Goal: Check status: Check status

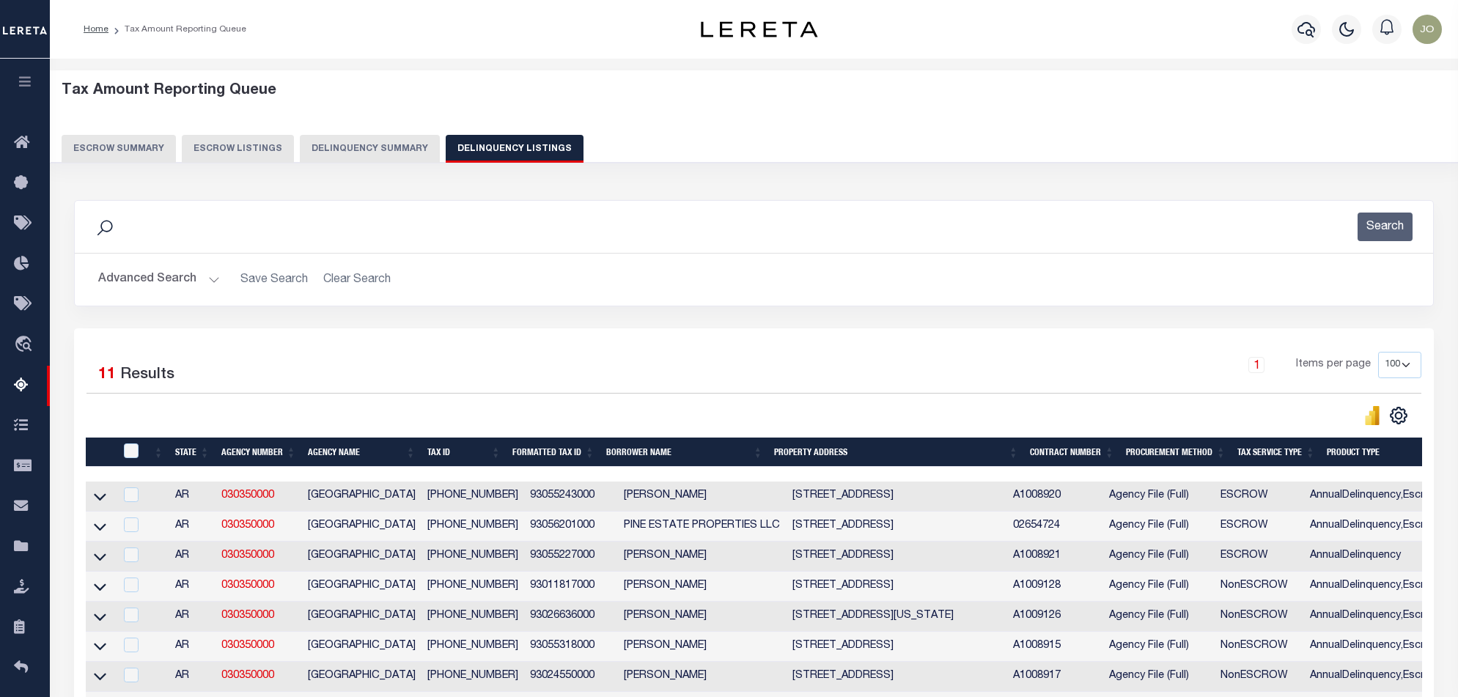
select select "100"
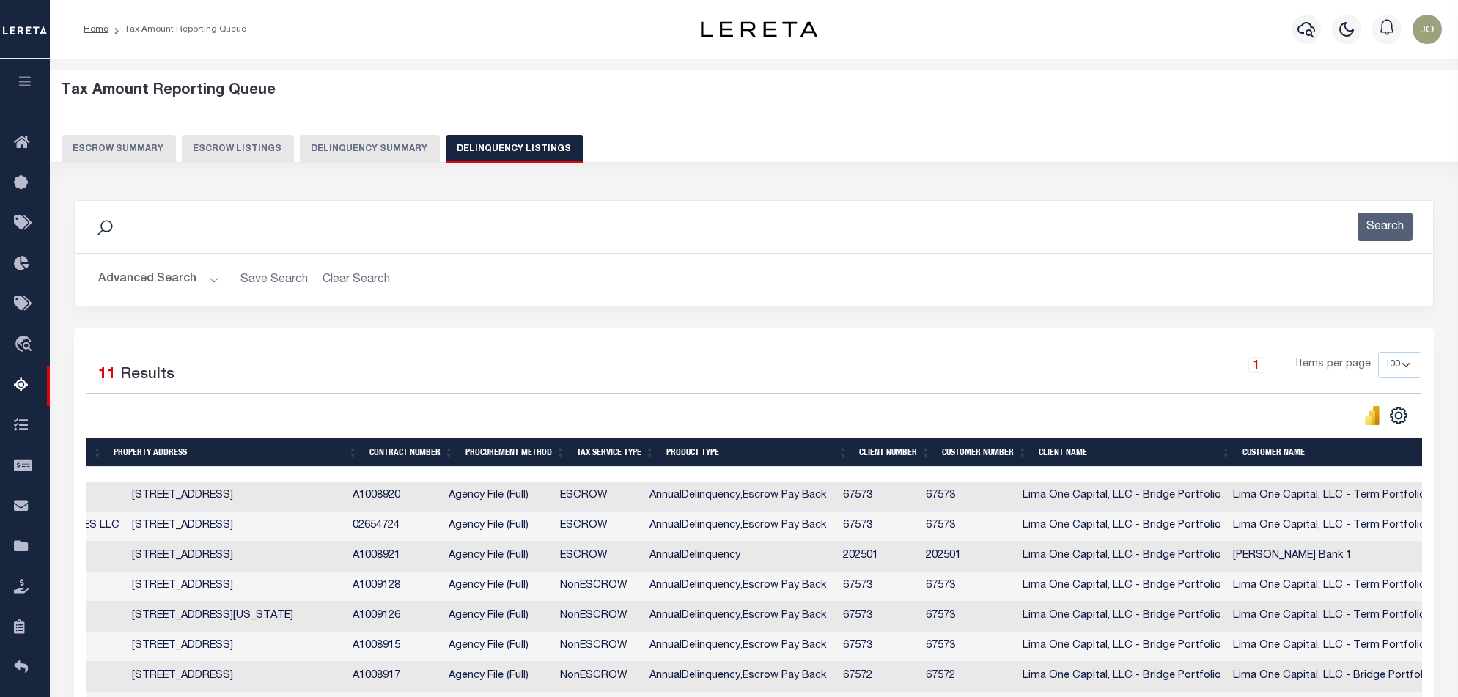
click at [388, 155] on button "Delinquency Summary" at bounding box center [370, 149] width 140 height 28
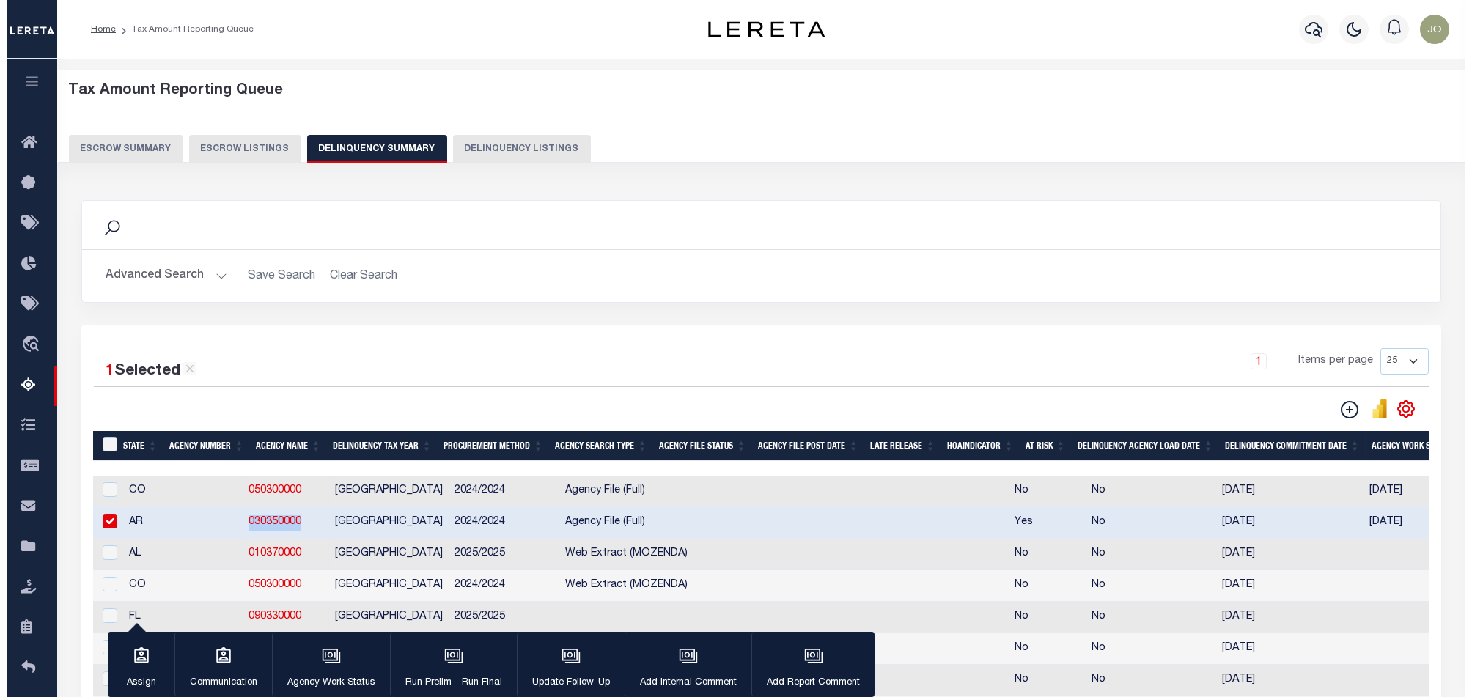
scroll to position [97, 0]
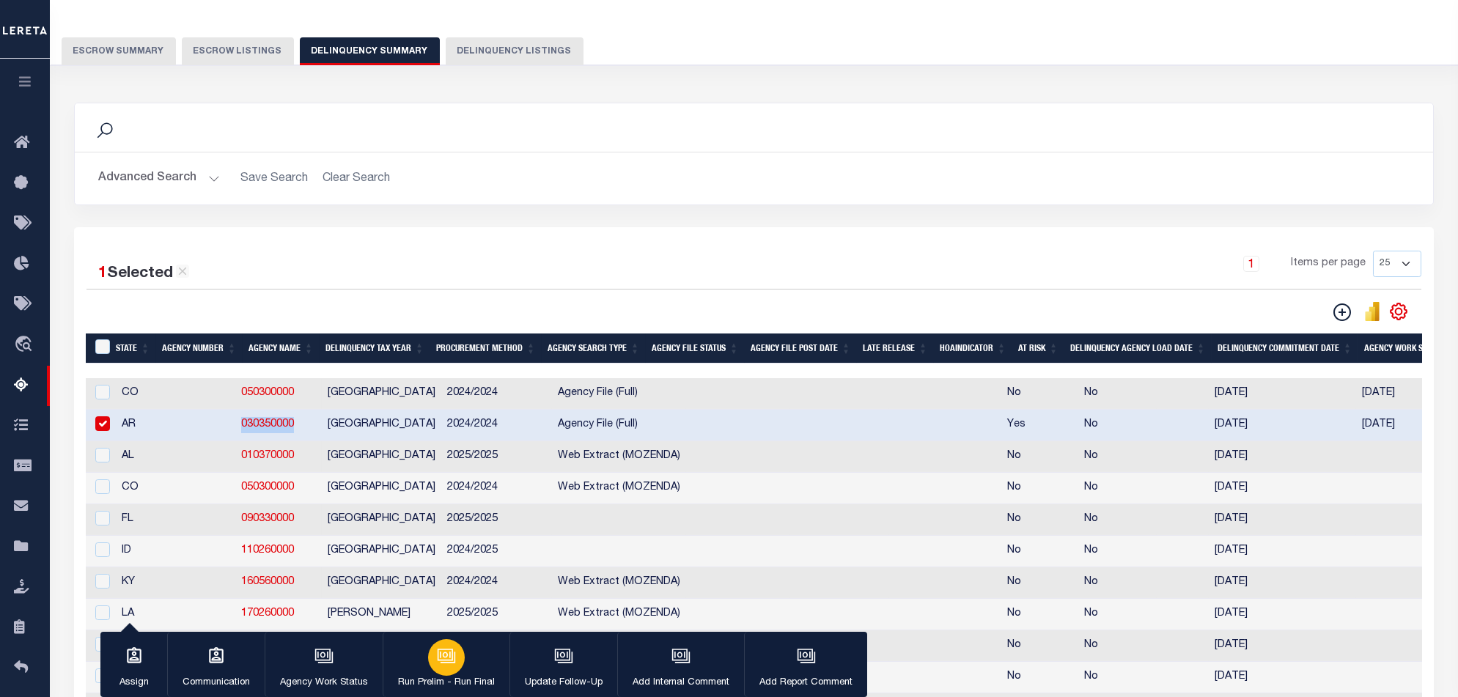
click at [446, 668] on div "button" at bounding box center [446, 657] width 37 height 37
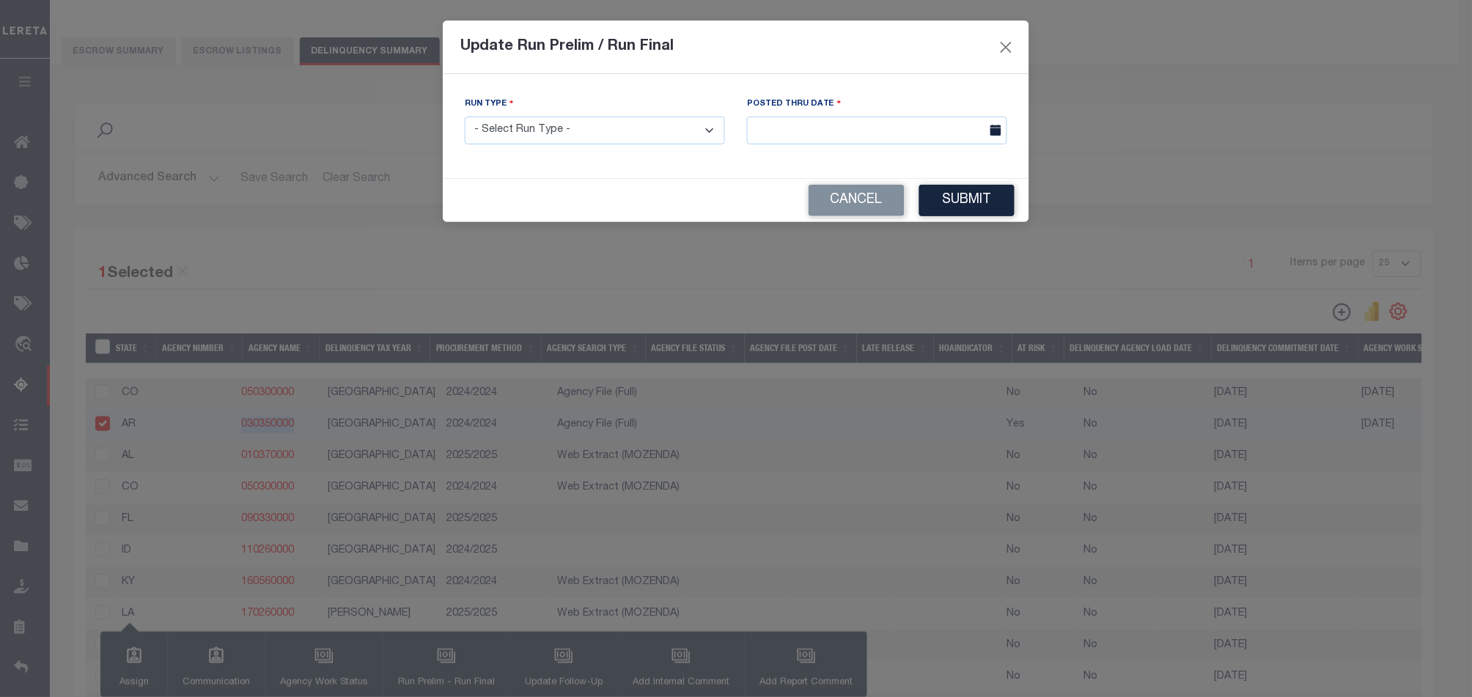
click at [622, 136] on select "- Select Run Type - Prelim Run Final Run" at bounding box center [595, 131] width 260 height 29
select select "F"
click at [465, 117] on select "- Select Run Type - Prelim Run Final Run" at bounding box center [595, 131] width 260 height 29
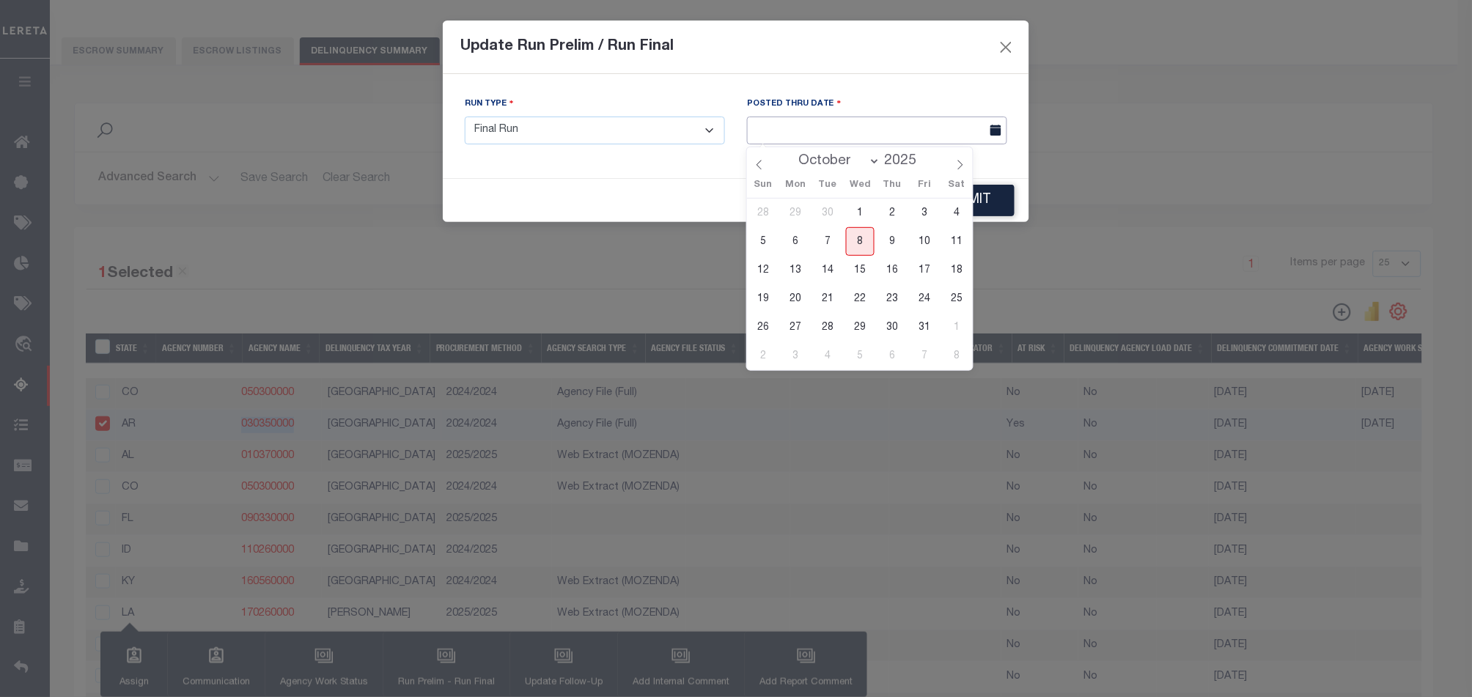
click at [882, 130] on input "text" at bounding box center [877, 131] width 260 height 29
click at [865, 235] on span "8" at bounding box center [860, 241] width 29 height 29
type input "[DATE]"
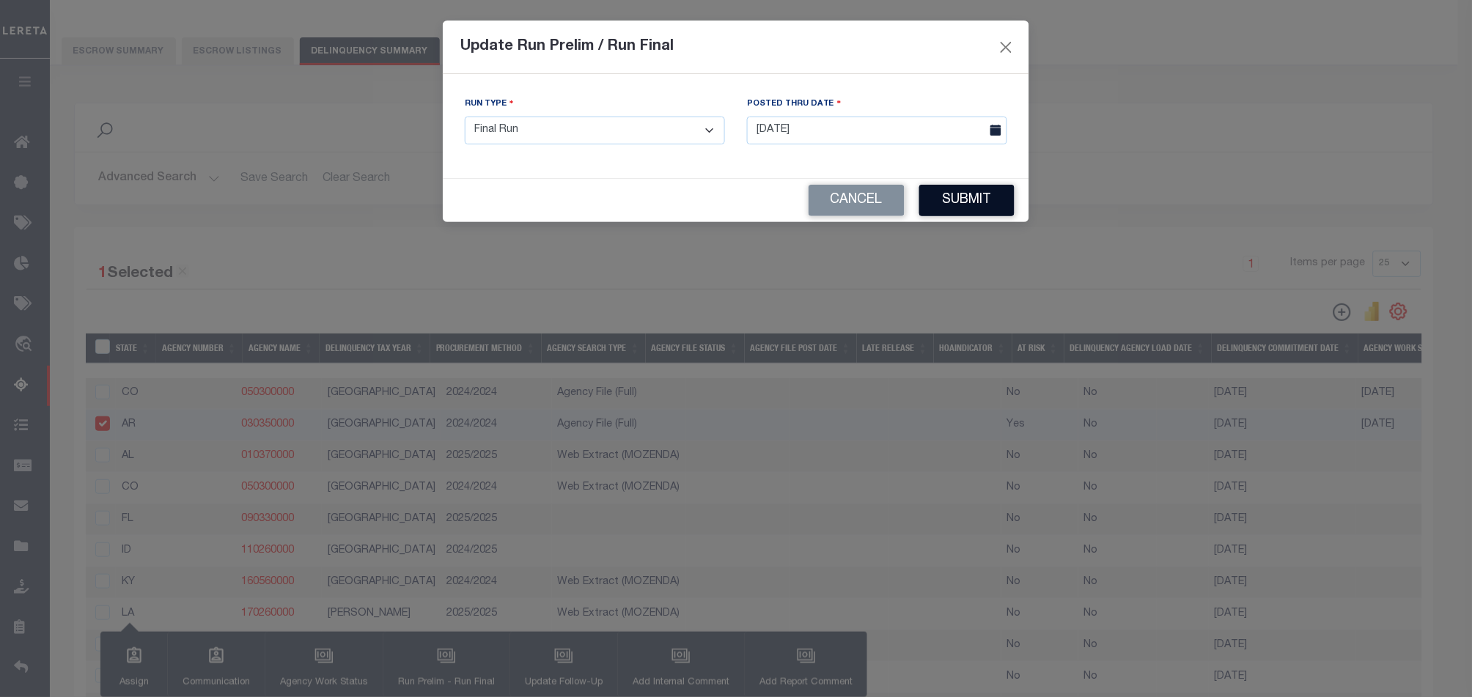
click at [934, 210] on button "Submit" at bounding box center [966, 201] width 95 height 32
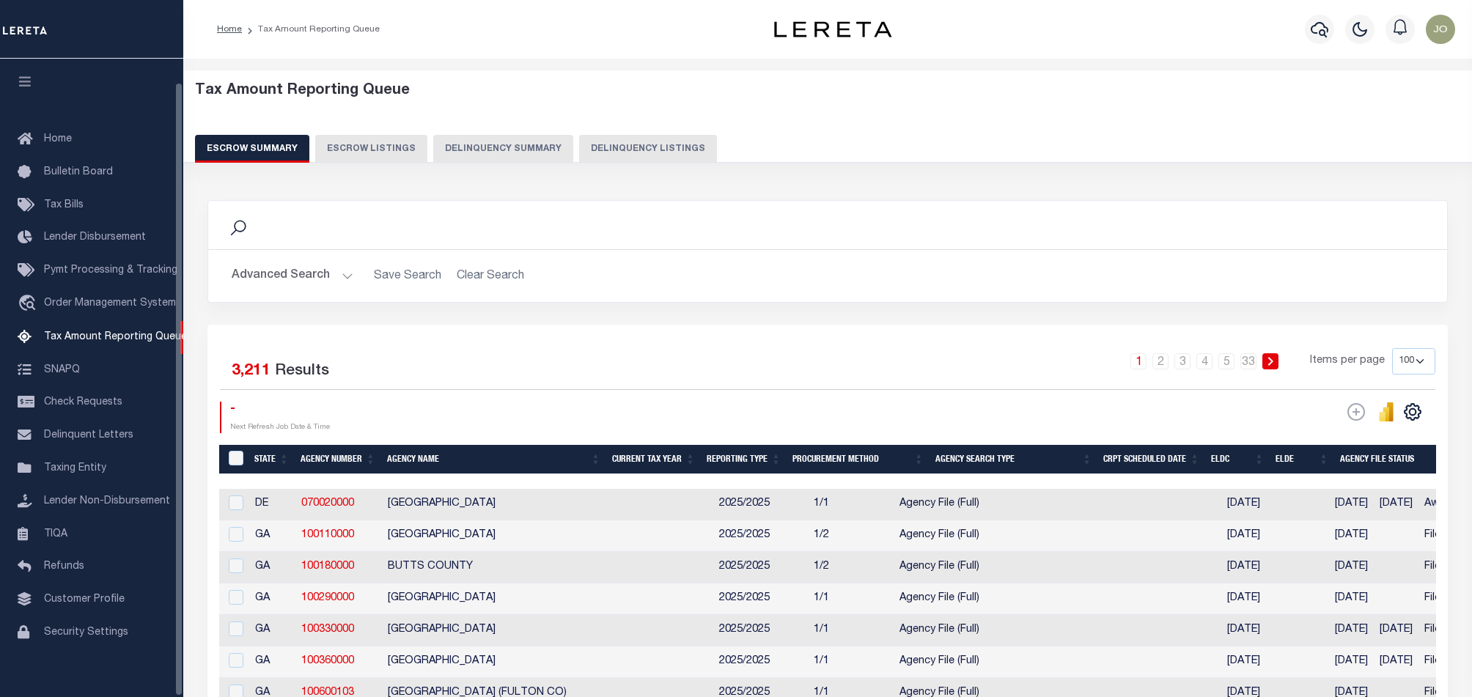
select select "100"
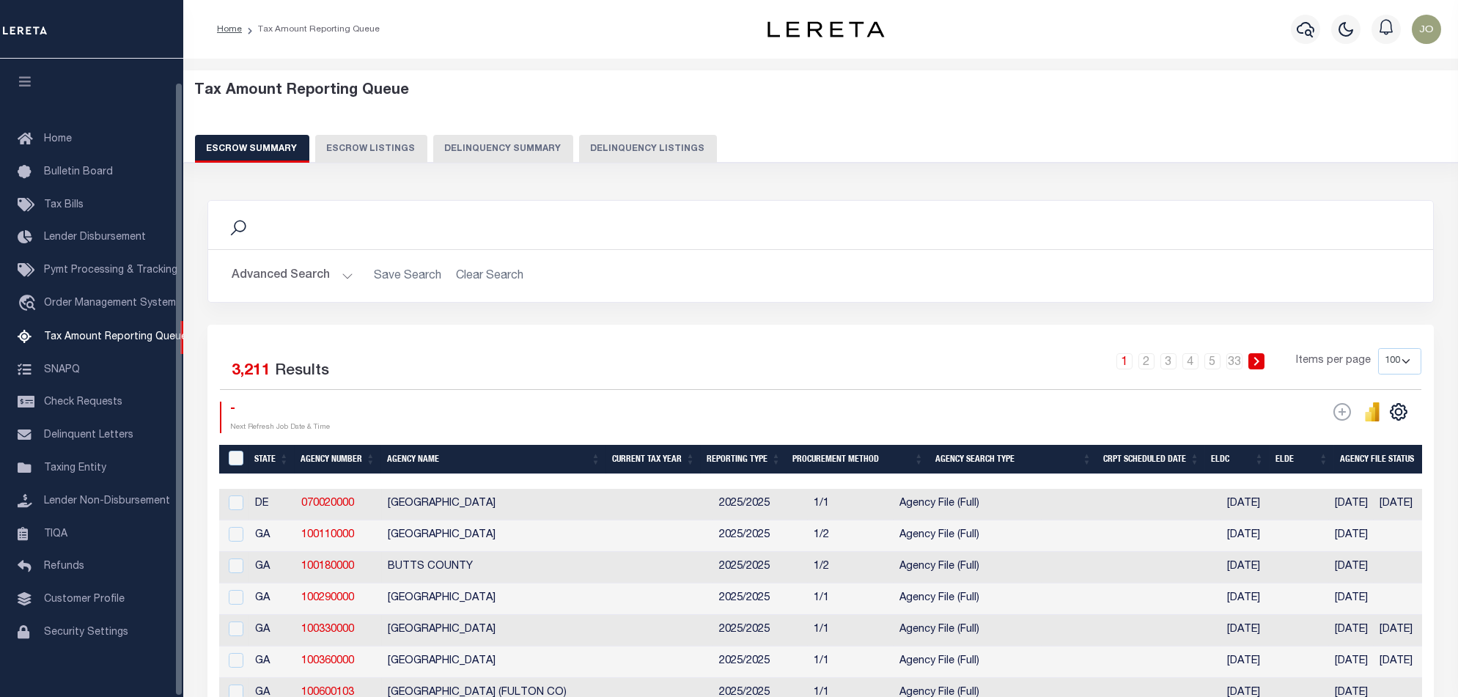
scroll to position [24, 0]
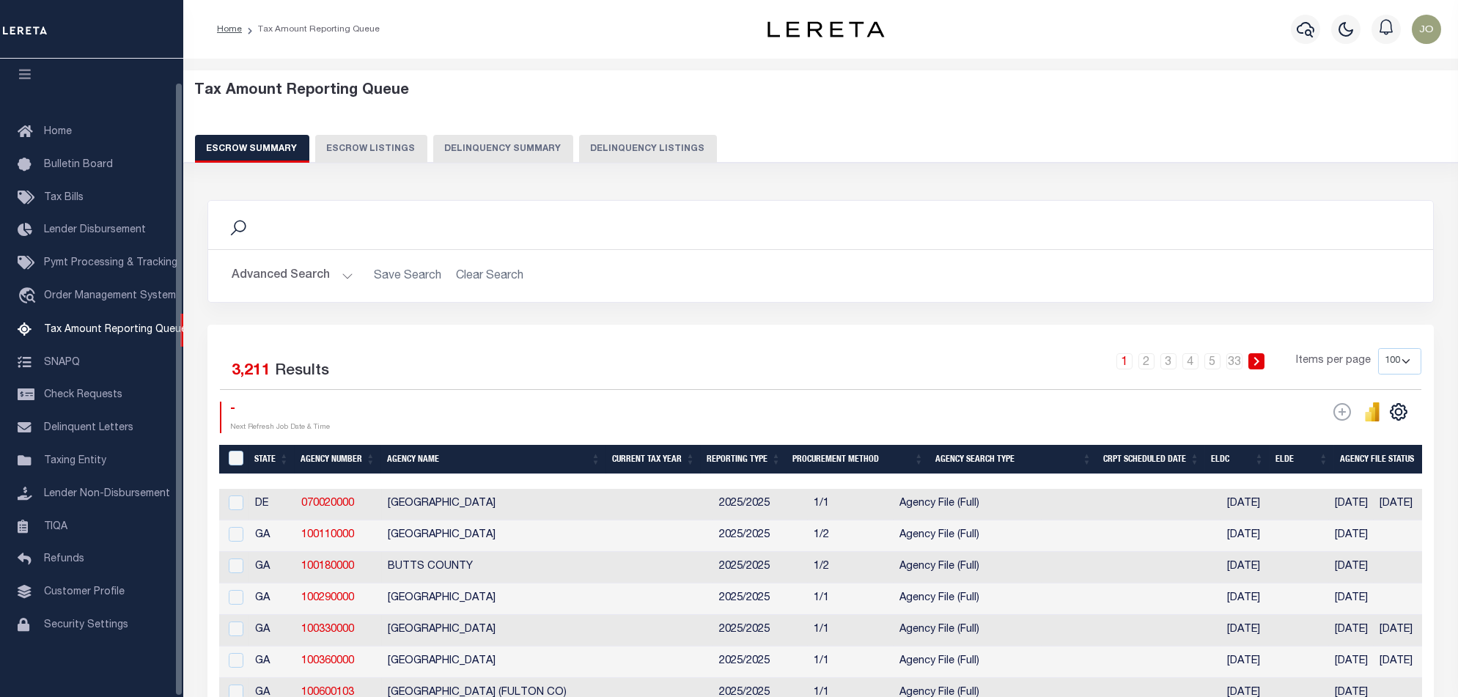
click at [520, 151] on button "Delinquency Summary" at bounding box center [503, 149] width 140 height 28
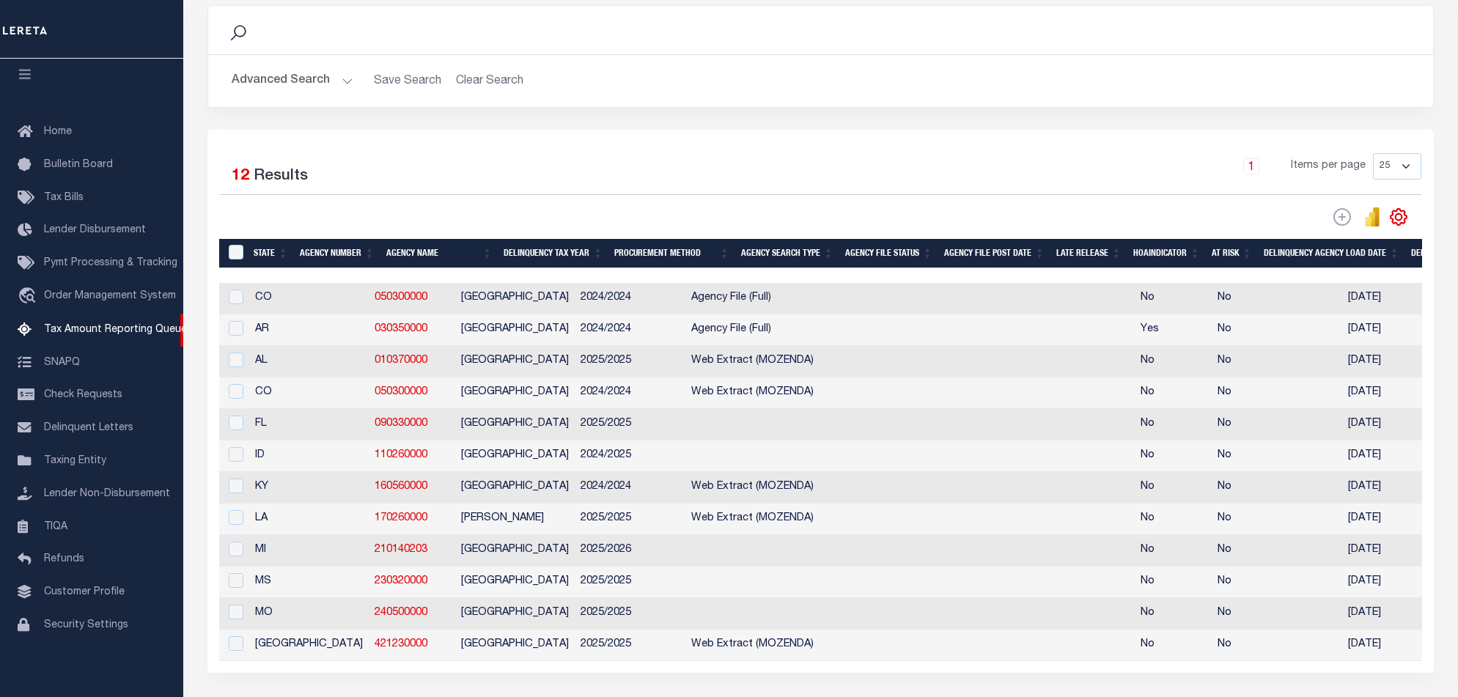
scroll to position [0, 1052]
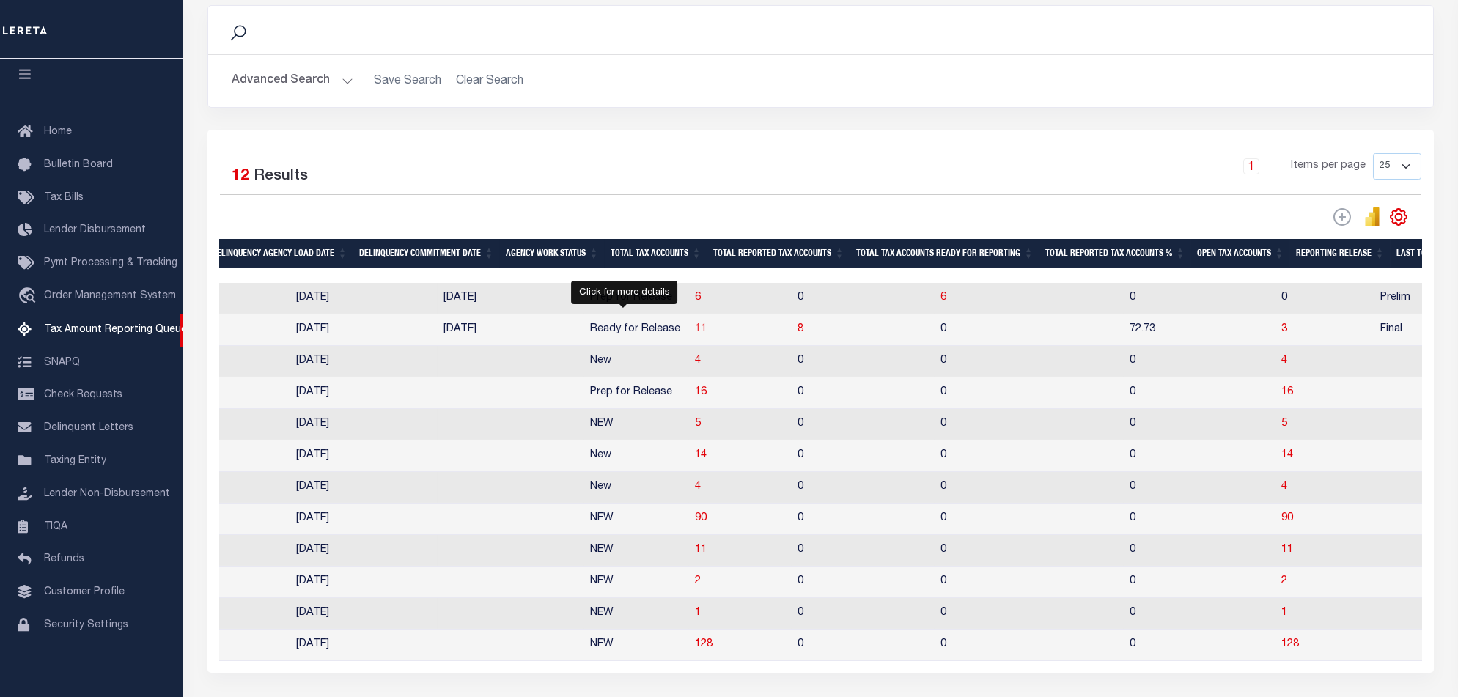
click at [695, 331] on span "11" at bounding box center [701, 329] width 12 height 10
select select "100"
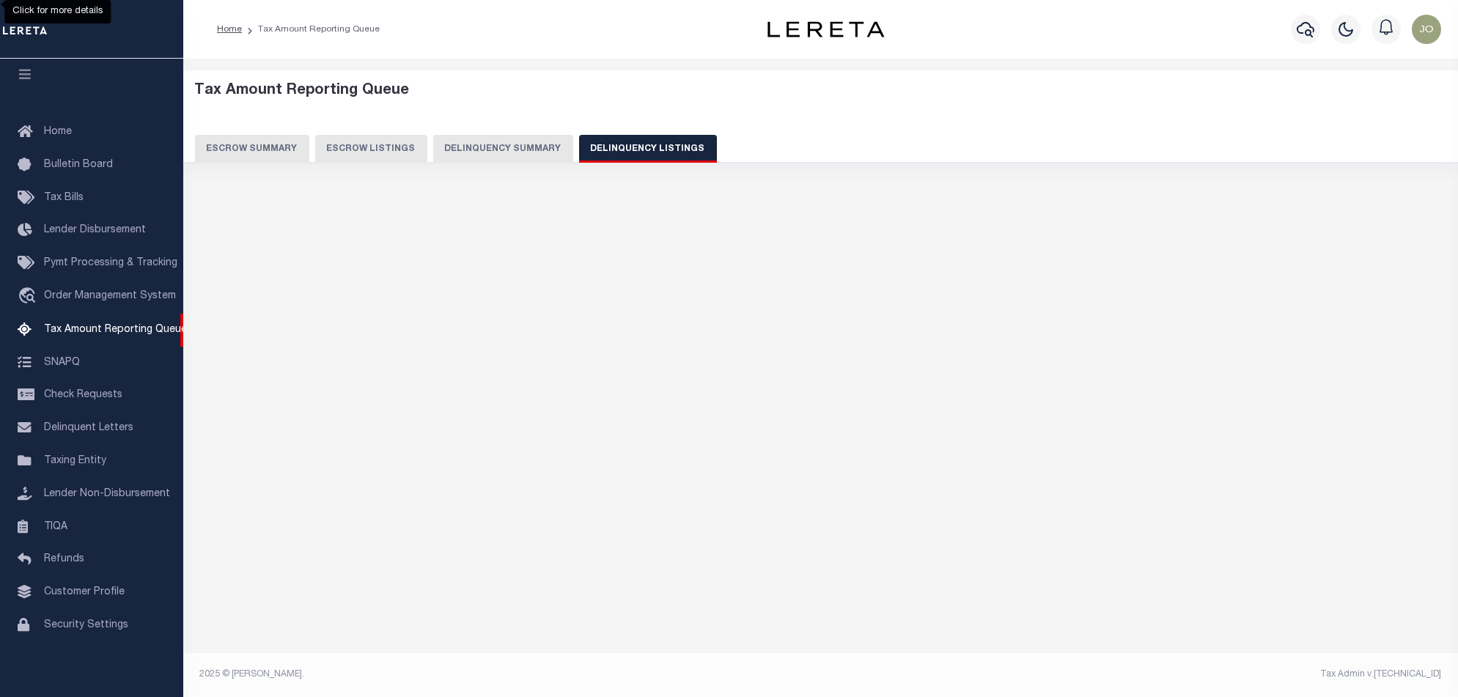
select select "100"
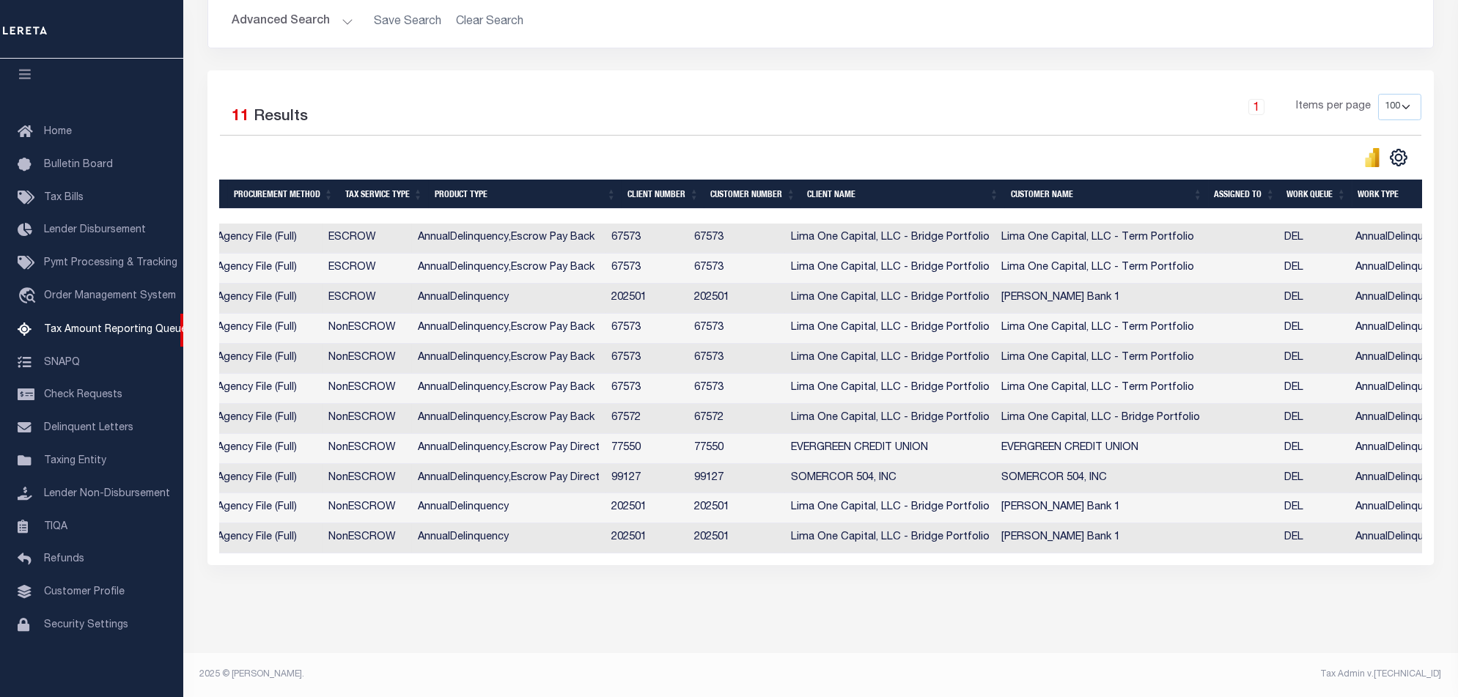
scroll to position [0, 0]
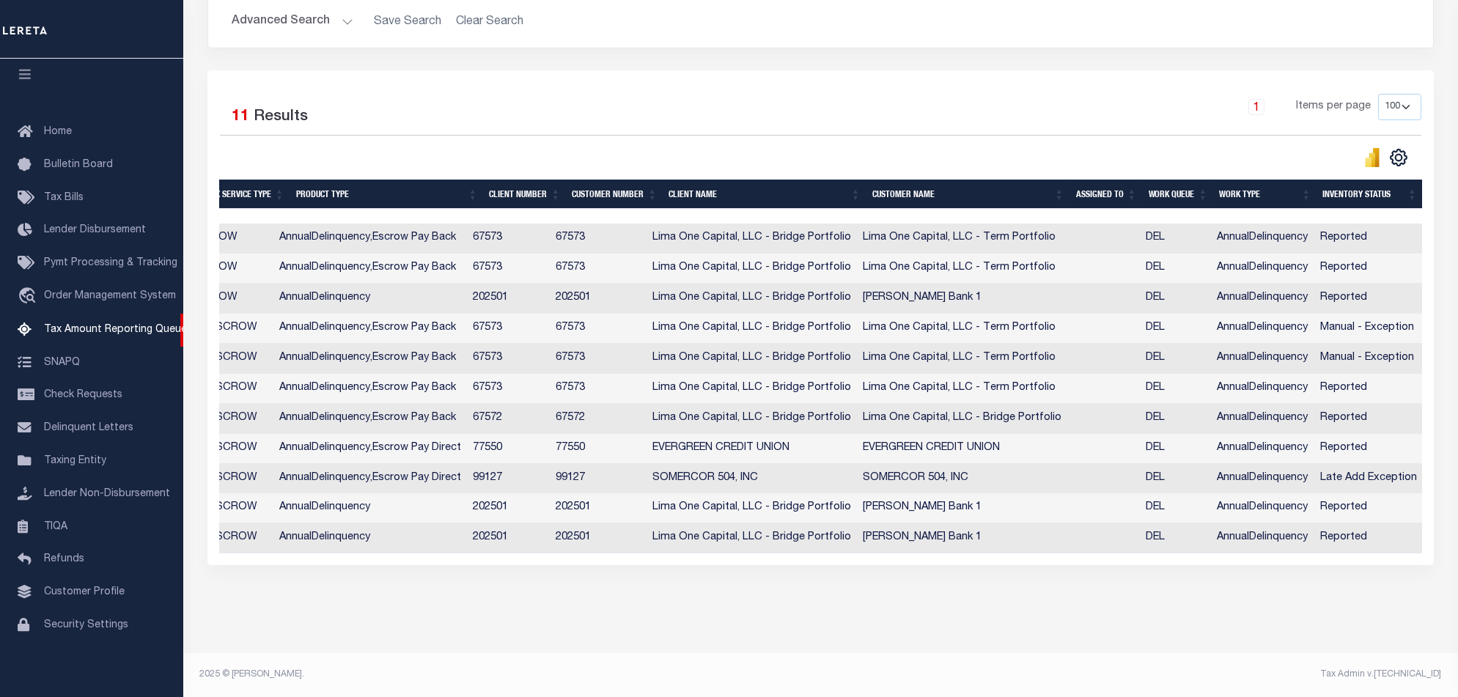
drag, startPoint x: 1195, startPoint y: 555, endPoint x: 748, endPoint y: 561, distance: 446.3
click at [748, 561] on div "Selected 11 Results 1 Items per page 10 25 50 100 500" at bounding box center [820, 317] width 1226 height 495
